Goal: Task Accomplishment & Management: Complete application form

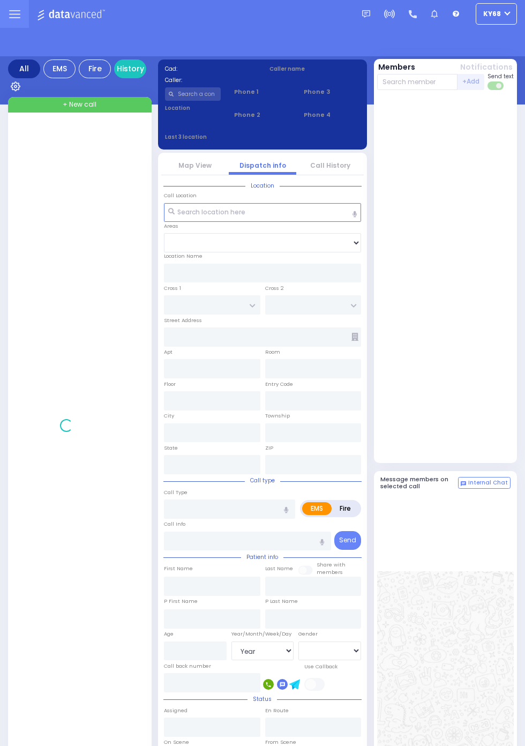
select select "Year"
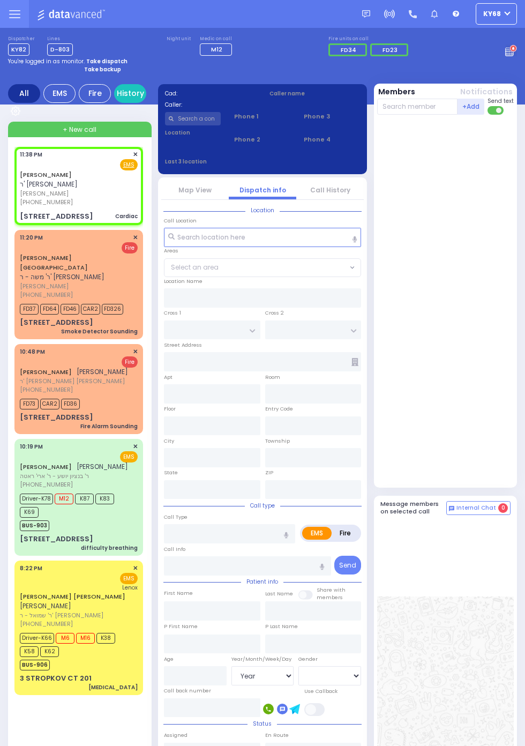
select select
type input "Cardiac"
radio input "true"
type input "MOSHE"
type input "ILLOWITS"
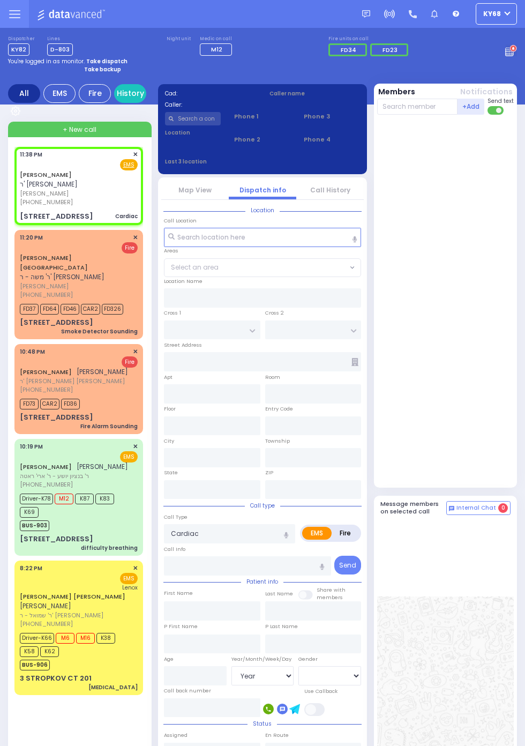
type input "8"
select select "Week"
type input "23:38"
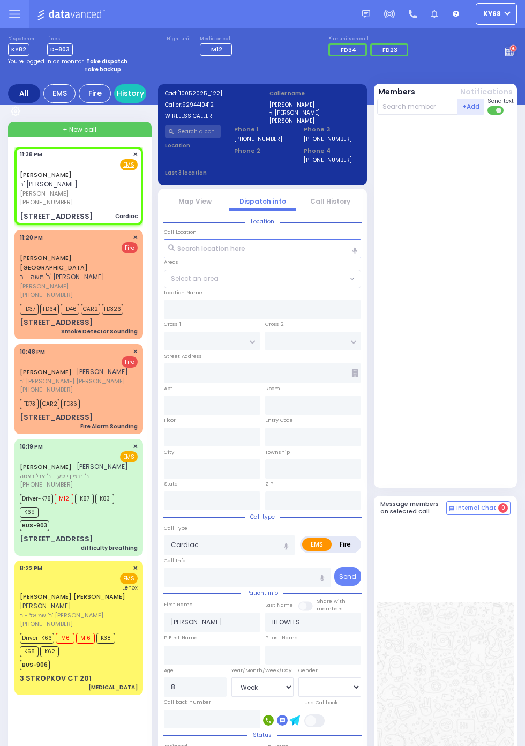
type input "LIZENSK BLVD"
type input "FOREST RD"
type input "13 SCHUNNEMUNK RD"
type input "204"
type input "Monroe"
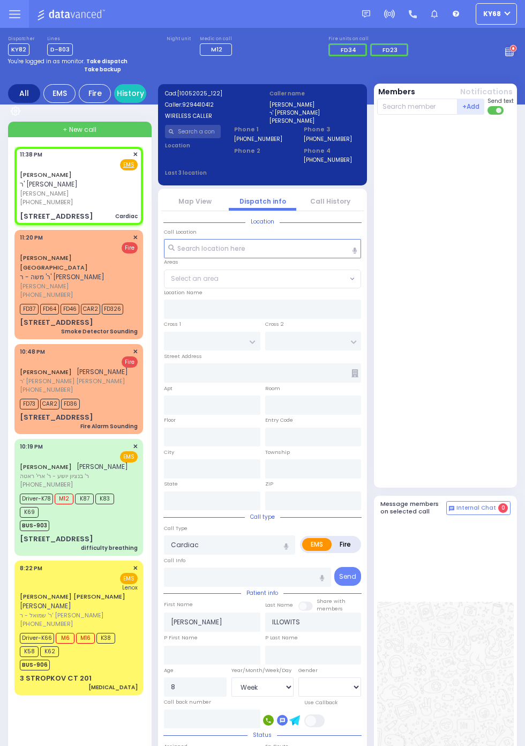
type input "[US_STATE]"
type input "10950"
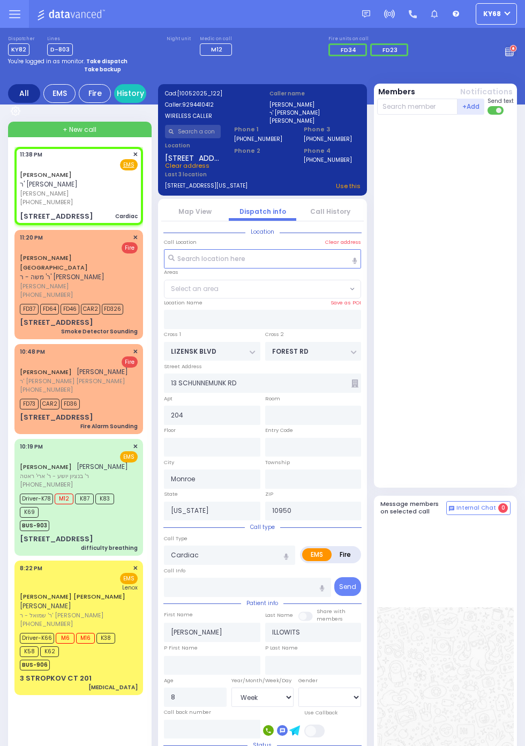
select select "SECTION 2"
select select
radio input "true"
select select "Week"
select select "[DEMOGRAPHIC_DATA]"
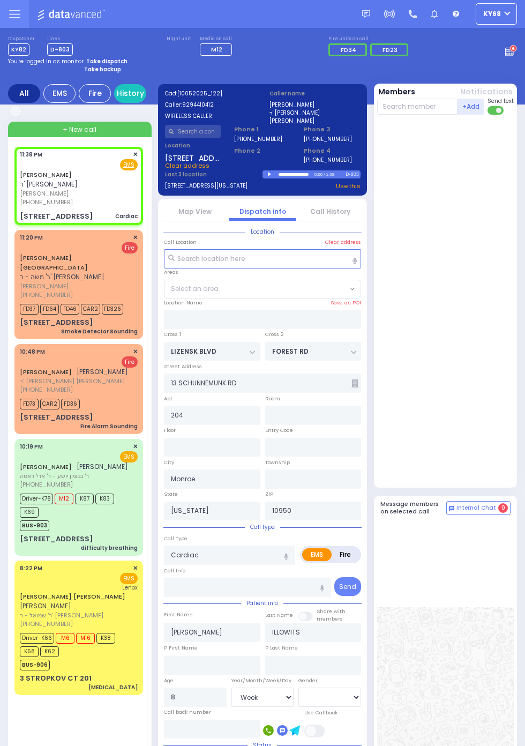
select select "SECTION 2"
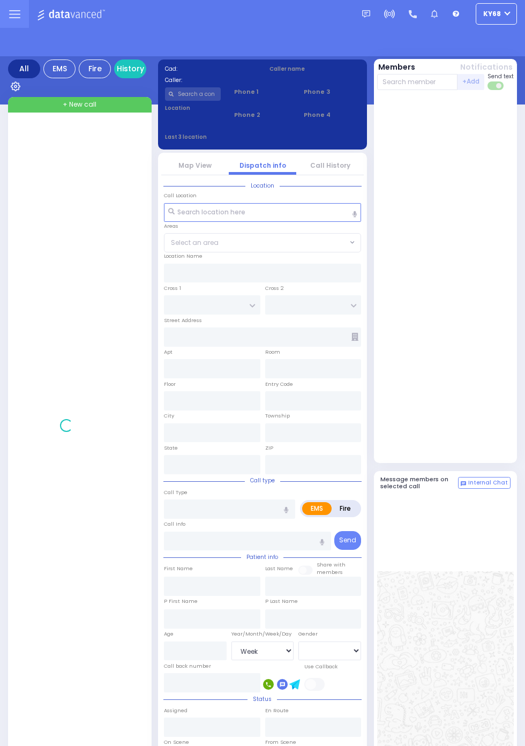
select select "Week"
select select "[DEMOGRAPHIC_DATA]"
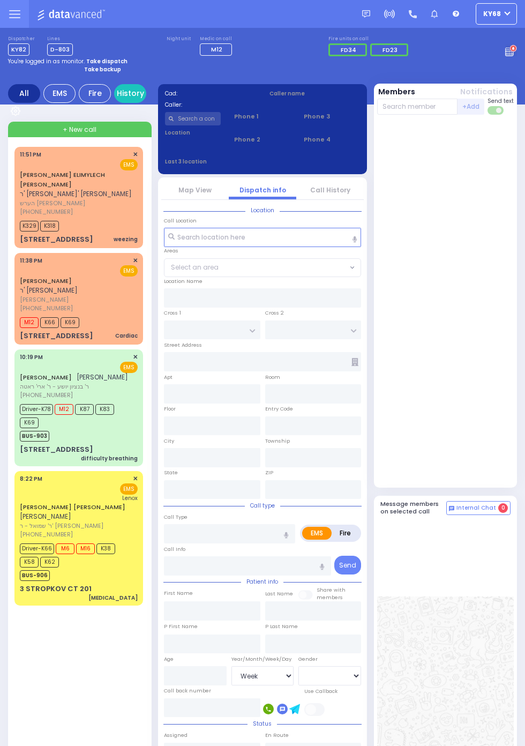
select select "Week"
select select "[DEMOGRAPHIC_DATA]"
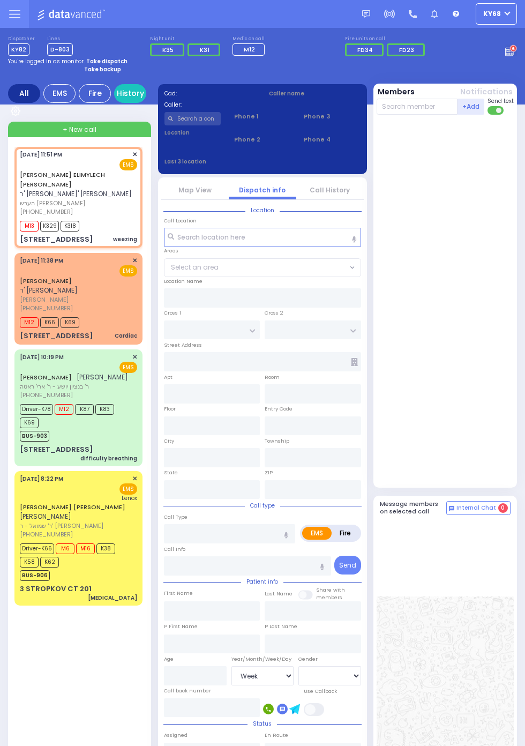
select select
type input "weezing"
radio input "true"
type input "HERSH ELIMYLECH"
type input "RUBINFELD"
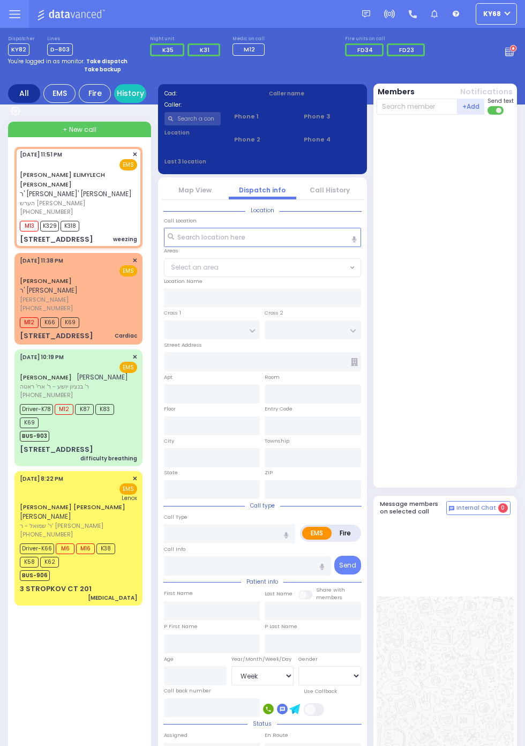
select select
type input "23:51"
type input "23:54"
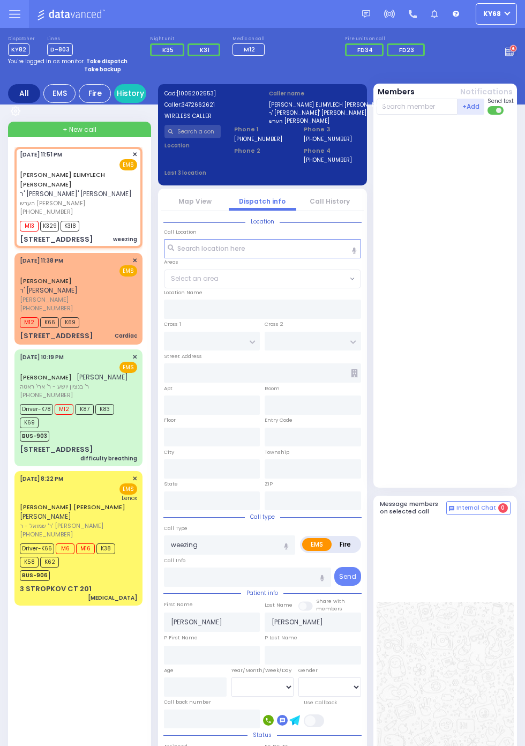
type input "LONGVIEW FARMS"
type input "SCHUNNEMUNK RD"
type input "202 7 Springs Road"
type input "Woodbury"
type input "[US_STATE]"
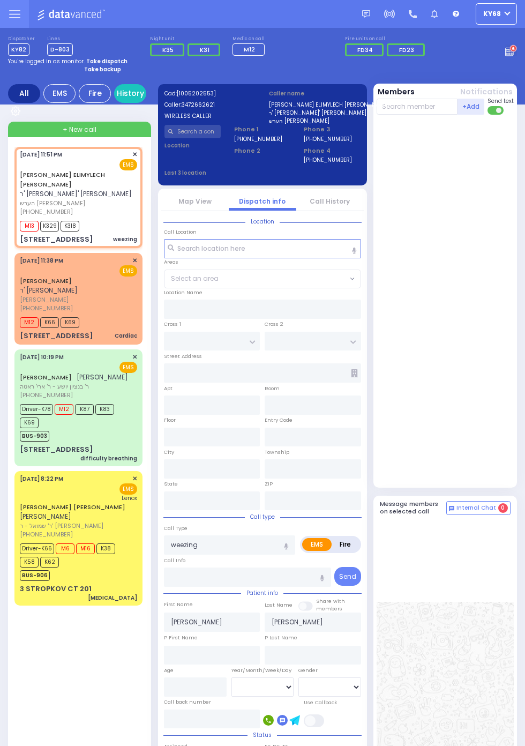
type input "10930"
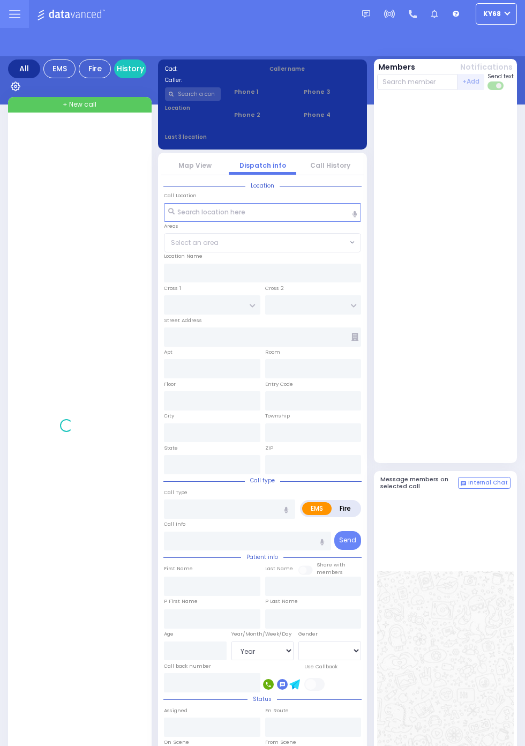
select select "Year"
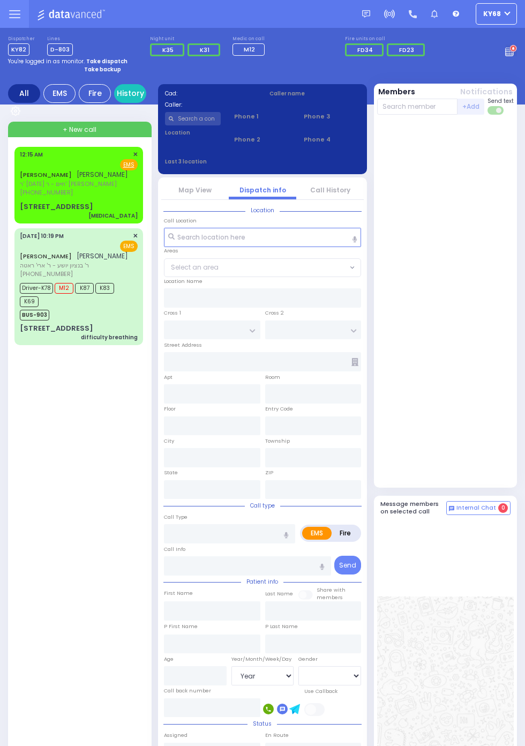
click at [20, 197] on span "[PHONE_NUMBER]" at bounding box center [46, 192] width 53 height 9
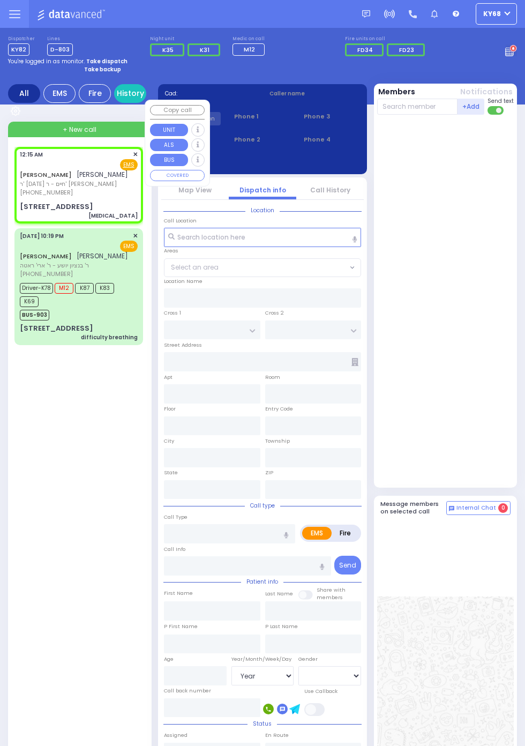
select select
type input "[MEDICAL_DATA]"
radio input "true"
type input "JOEL MORDCHE"
type input "KREMER"
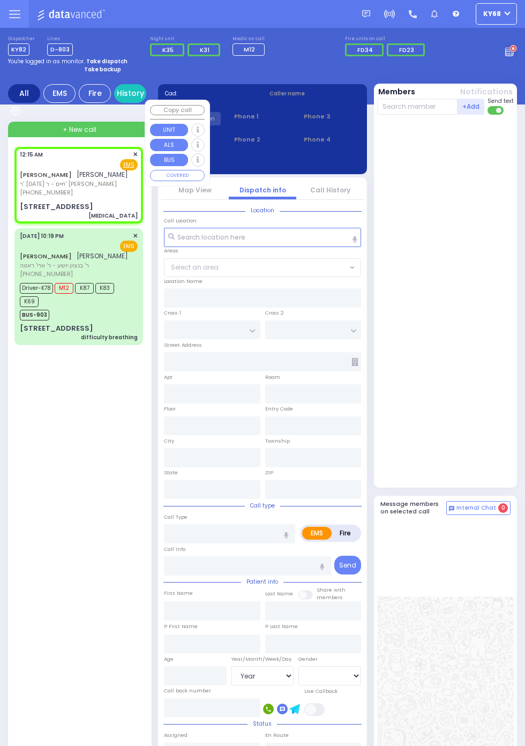
select select
type input "00:15"
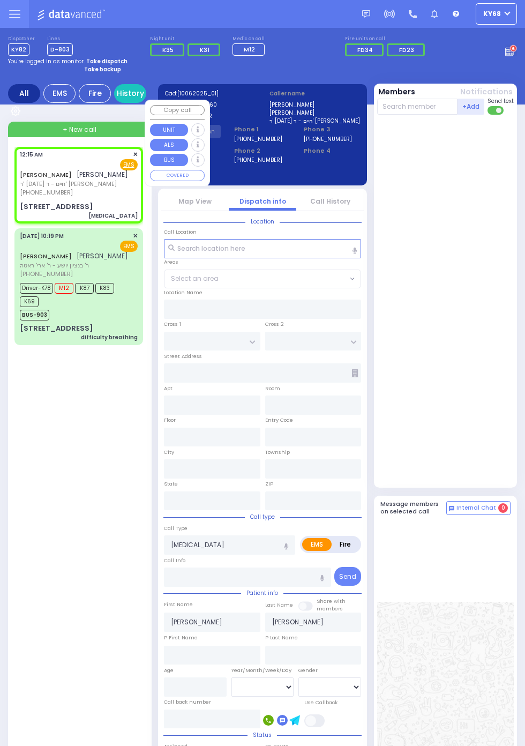
type input "PENNY COURT"
type input "TEPHANIC AVE"
type input "[STREET_ADDRESS]"
type input "Monroe"
type input "[US_STATE]"
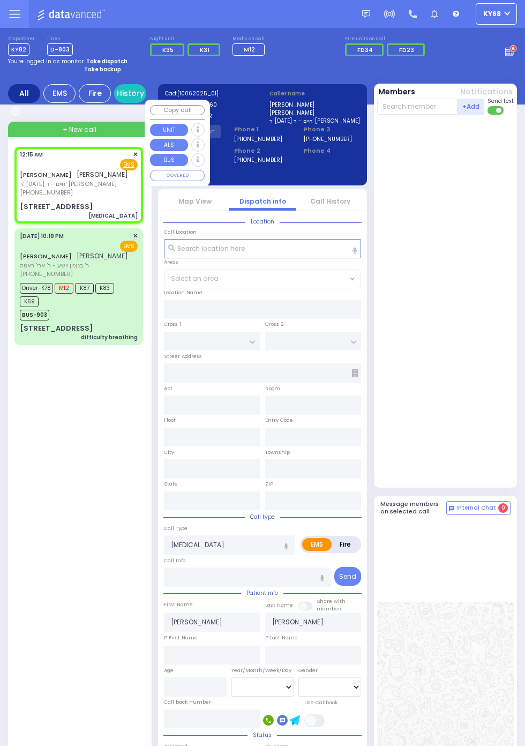
type input "10950"
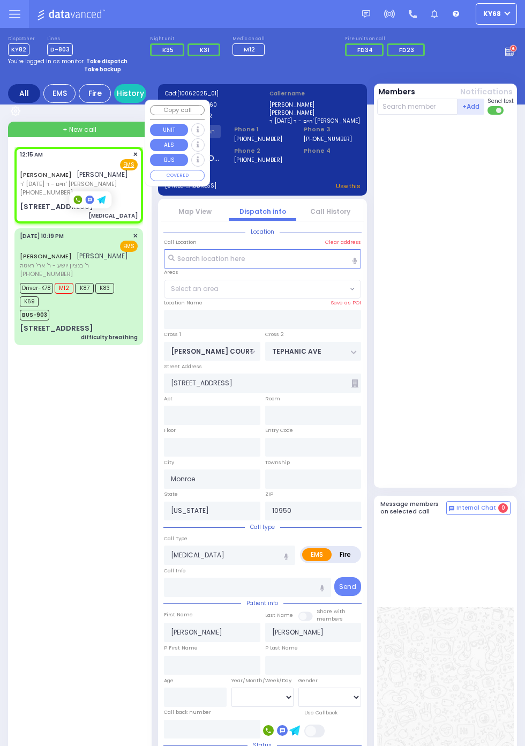
select select "MONROE"
click at [497, 452] on div at bounding box center [446, 301] width 139 height 364
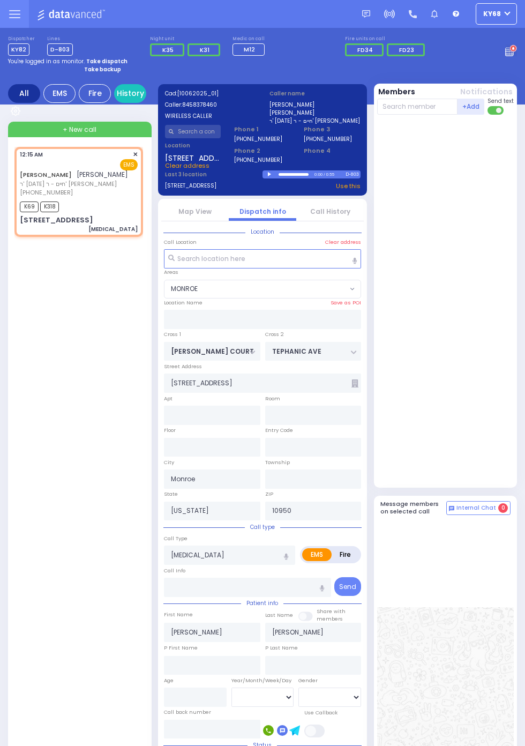
select select
radio input "true"
select select
type input "00:17"
select select "MONROE"
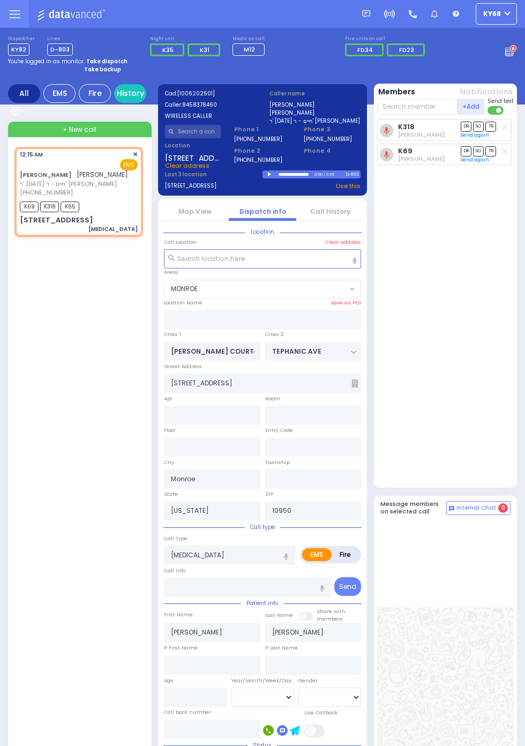
select select
radio input "true"
select select
select select "MONROE"
select select
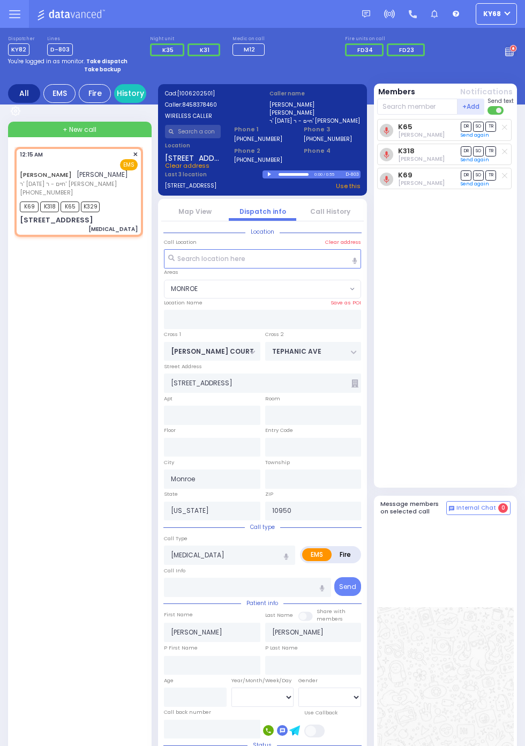
radio input "true"
select select
select select "MONROE"
select select
radio input "true"
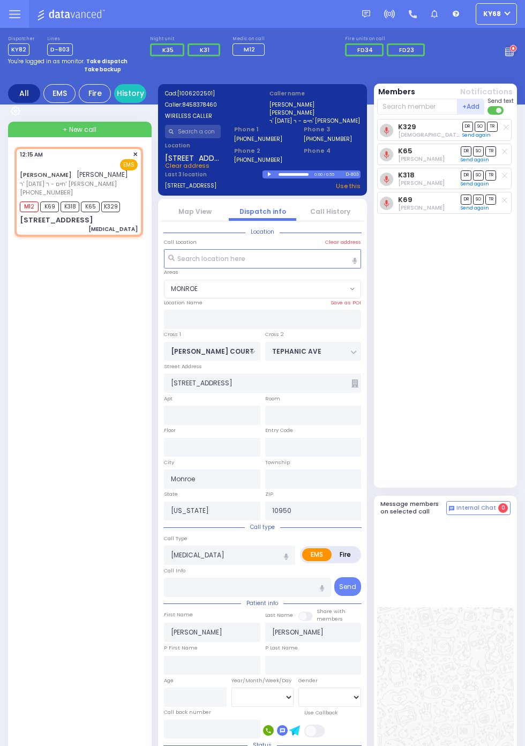
select select
select select "MONROE"
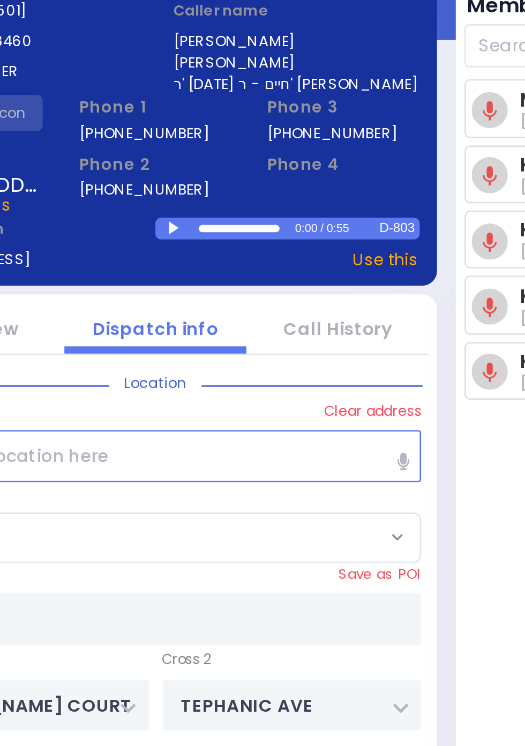
click at [269, 174] on div at bounding box center [271, 173] width 6 height 5
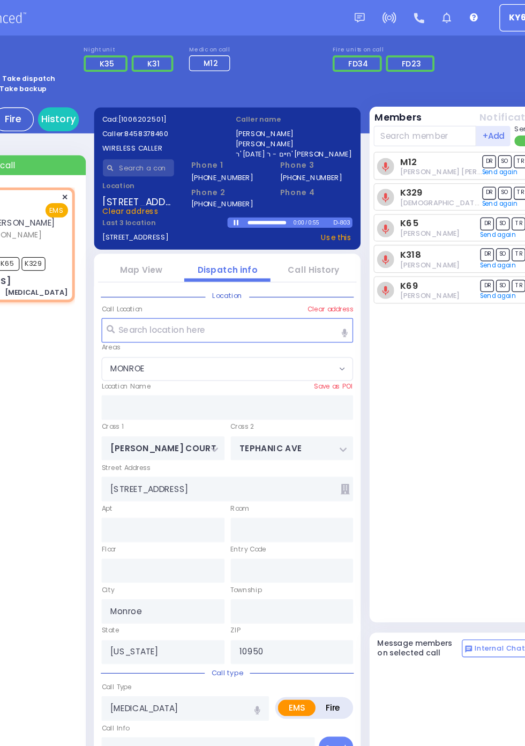
scroll to position [0, 0]
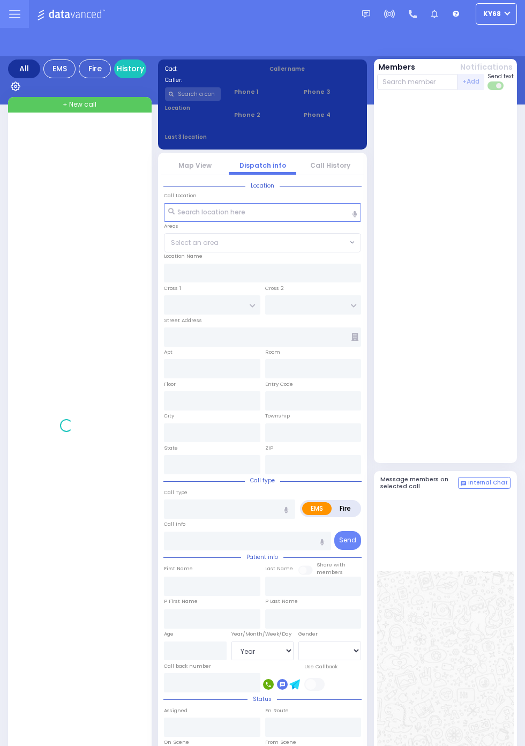
select select "Year"
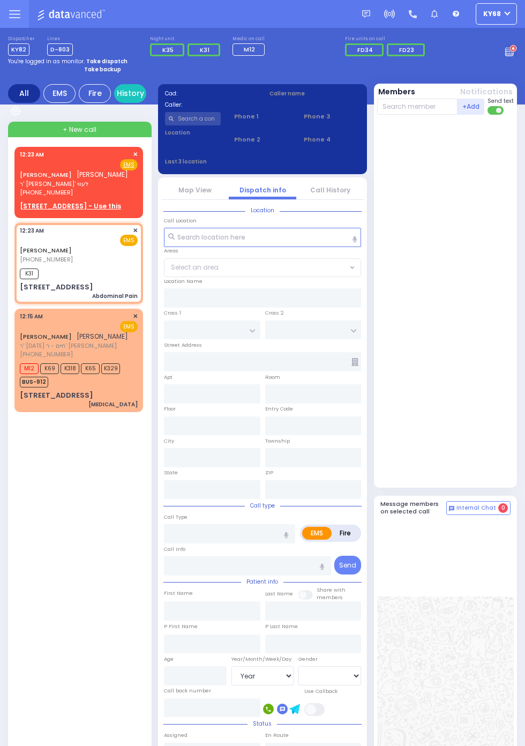
select select
type input "Abdominal Pain"
radio input "true"
type input "20"
select select "Year"
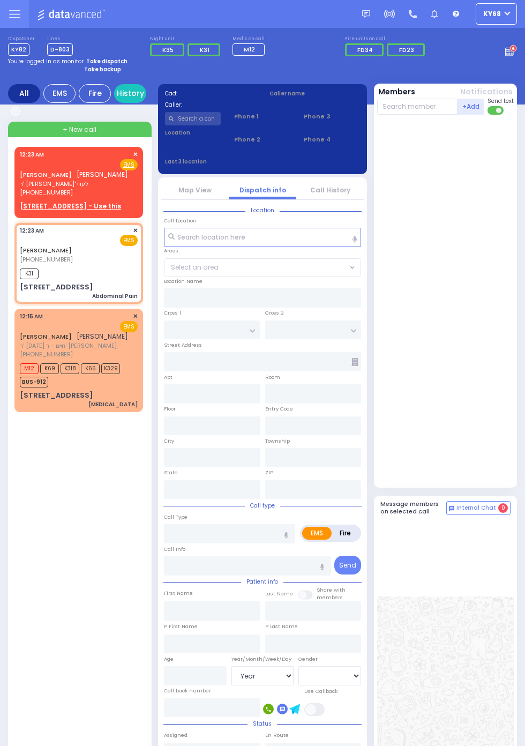
select select "[DEMOGRAPHIC_DATA]"
type input "00:23"
type input "00:25"
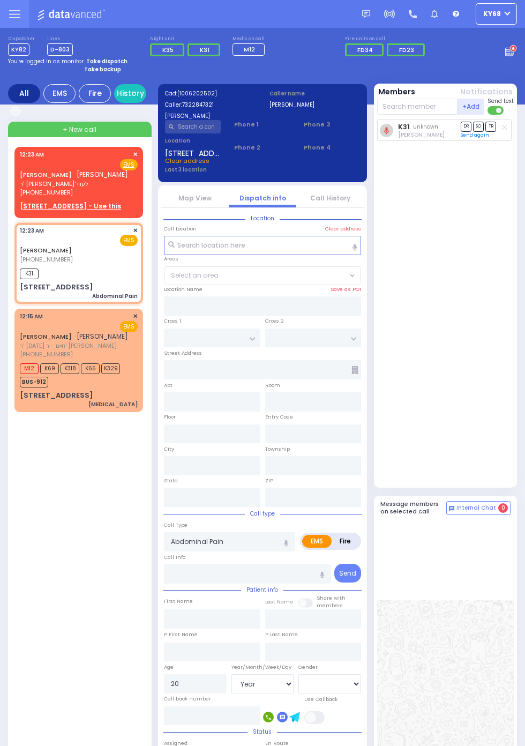
type input "DINEV RD"
type input "[PERSON_NAME] DR"
type input "[STREET_ADDRESS]"
type input "207"
type input "[PERSON_NAME]"
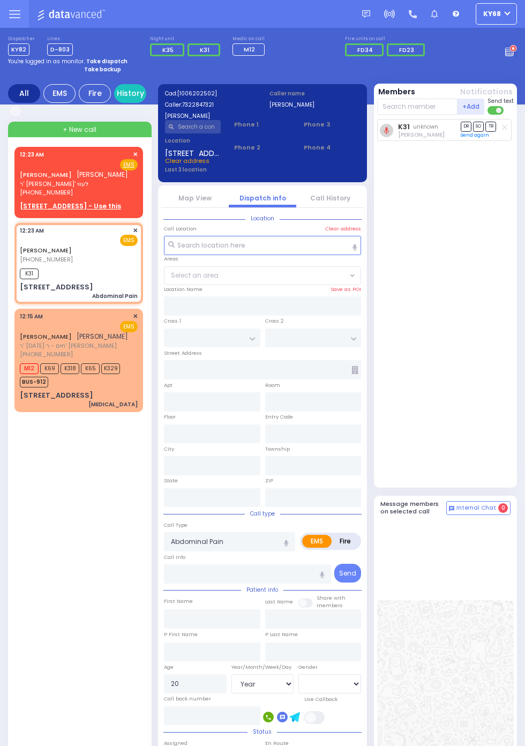
type input "[US_STATE]"
type input "10950"
select select "BEIRECH MOSHE"
select select
radio input "true"
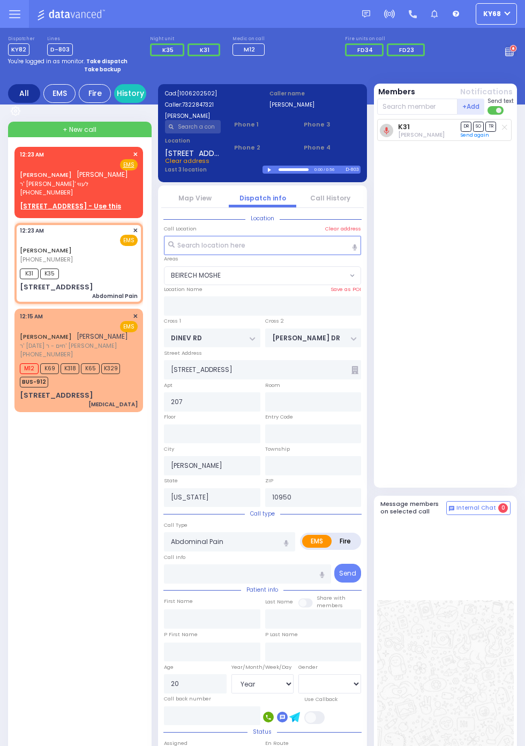
select select "Year"
select select "[DEMOGRAPHIC_DATA]"
select select "BEIRECH MOSHE"
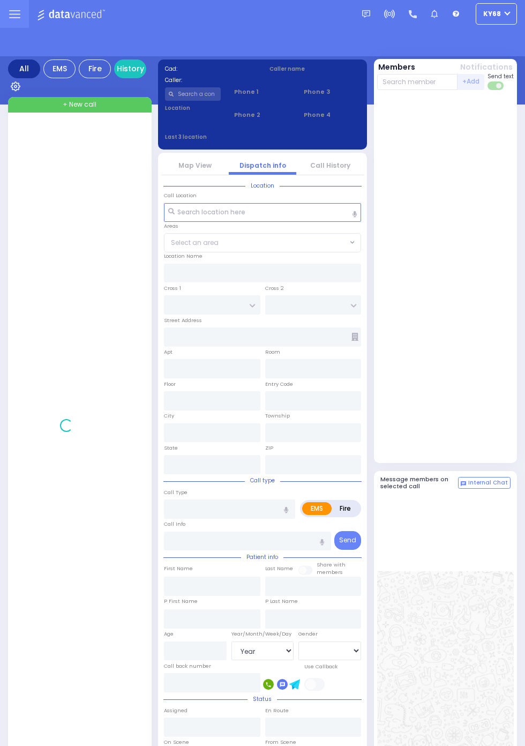
select select "Year"
select select "[DEMOGRAPHIC_DATA]"
